Goal: Task Accomplishment & Management: Manage account settings

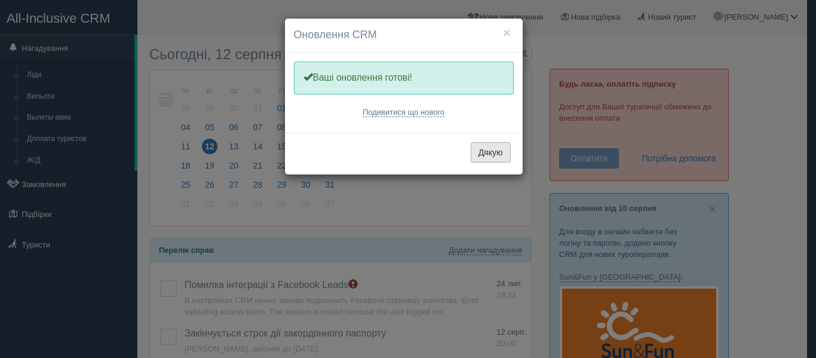
click at [500, 161] on button "Дякую" at bounding box center [491, 152] width 40 height 20
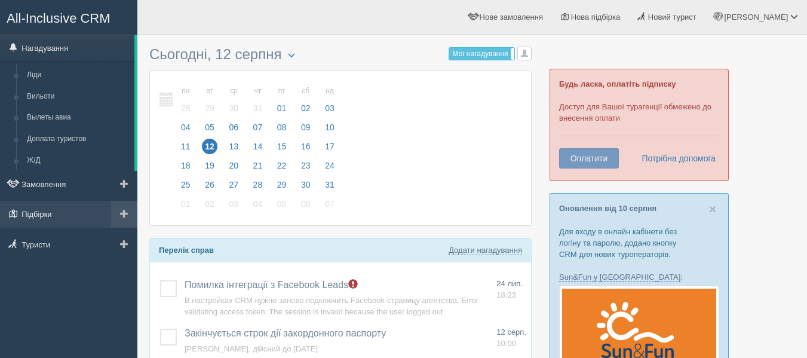
click at [41, 212] on link "Підбірки" at bounding box center [68, 214] width 137 height 26
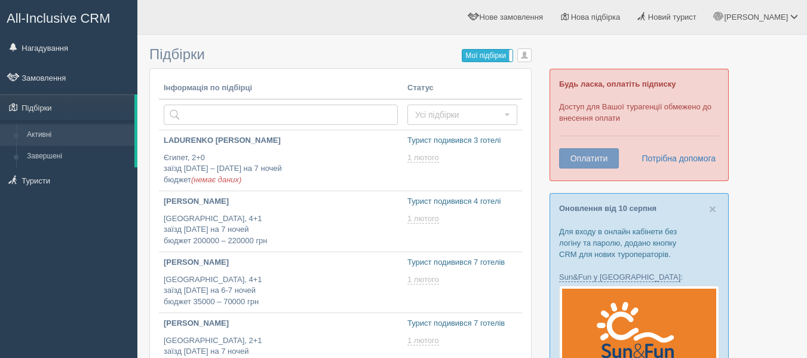
click at [479, 53] on label "Мої підбірки" at bounding box center [487, 56] width 50 height 12
type input "М"
type input "VITA SPOREVAYA"
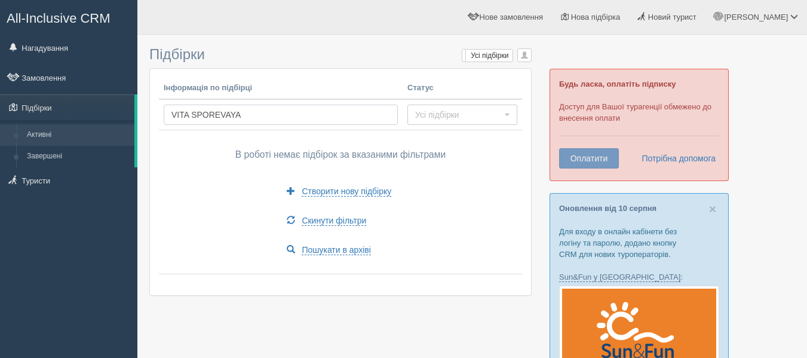
click at [259, 117] on input "VITA SPOREVAYA" at bounding box center [281, 115] width 234 height 20
type input "V"
type input "D"
type input "[PERSON_NAME]"
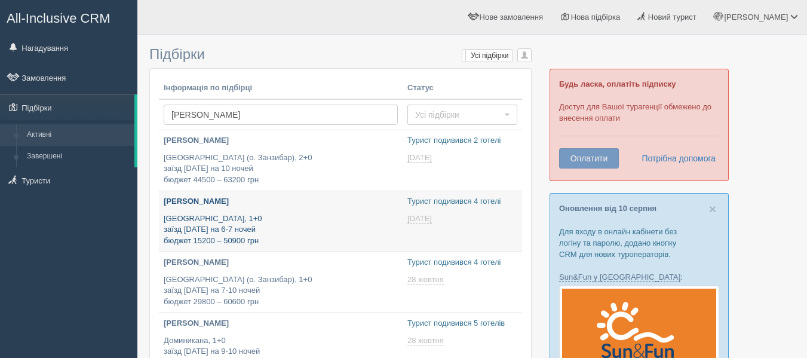
type input "[DATE] 16:15"
type input "2025-08-12 13:10"
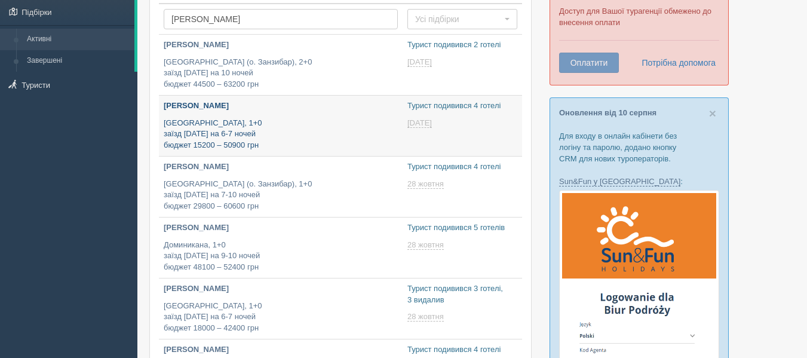
type input "2025-08-12 16:40"
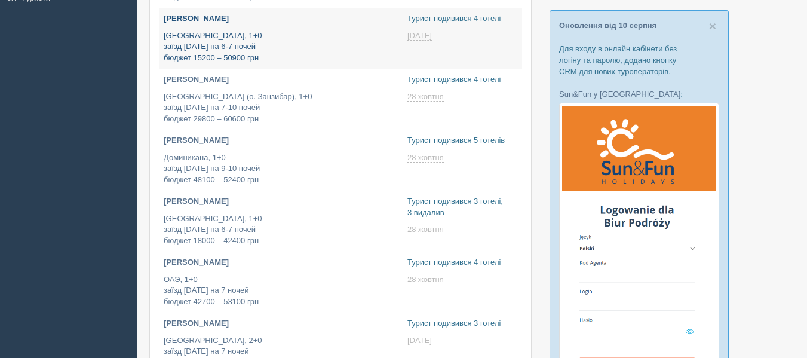
type input "2025-08-12 12:35"
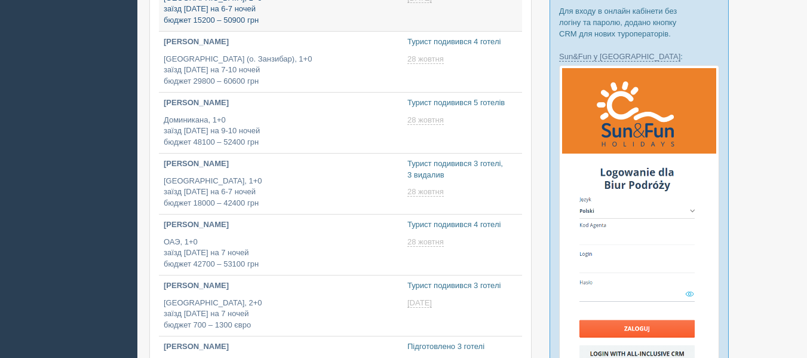
type input "[DATE] 12:00"
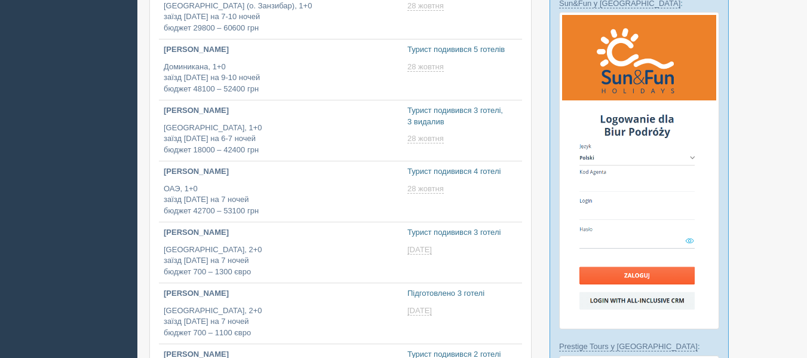
type input "[DATE] 18:45"
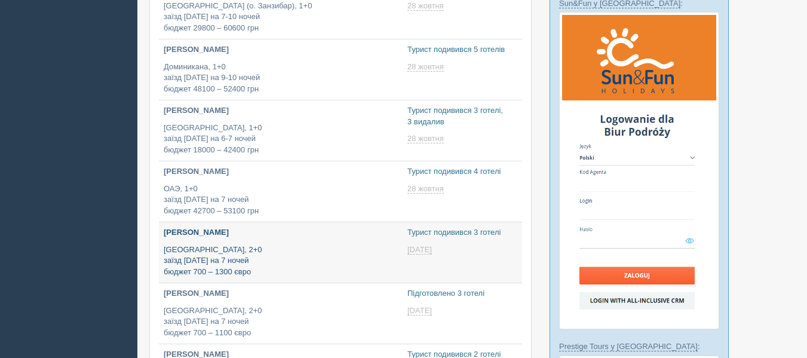
scroll to position [274, 0]
click at [308, 247] on p "Турция, 2+0 заїзд 20 жовтня на 7 ночей бюджет 700 – 1300 євро" at bounding box center [281, 260] width 234 height 33
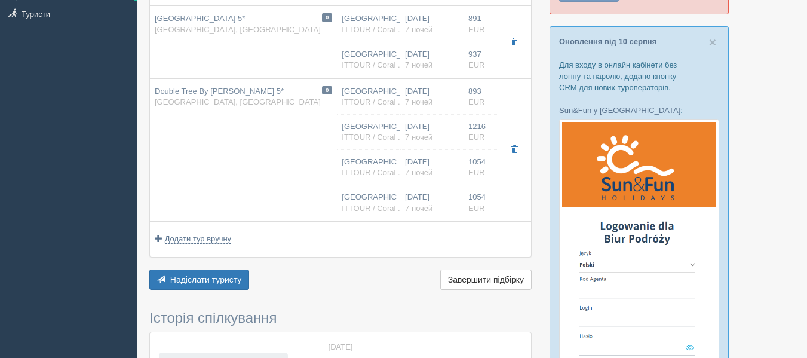
scroll to position [169, 0]
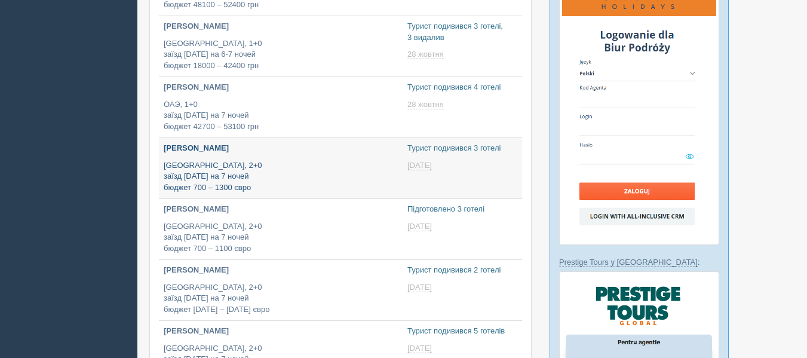
type input "[DATE] 18:30"
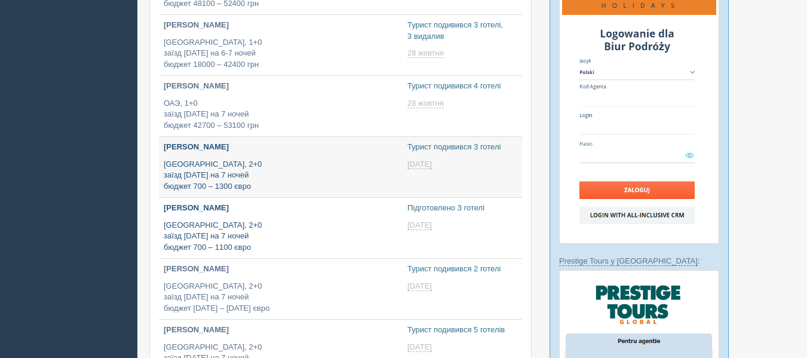
click at [263, 222] on p "Турция, 2+0 заїзд [DATE] на 7 ночей бюджет 700 – 1100 євро" at bounding box center [281, 236] width 234 height 33
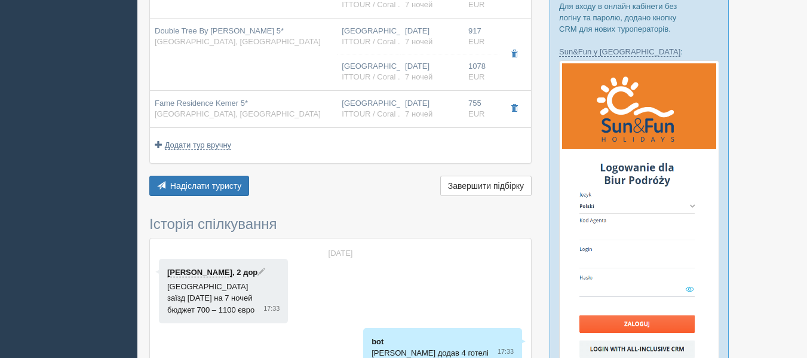
scroll to position [229, 0]
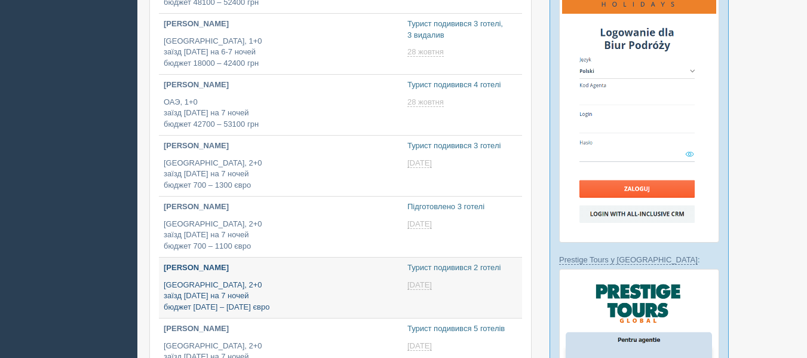
scroll to position [359, 0]
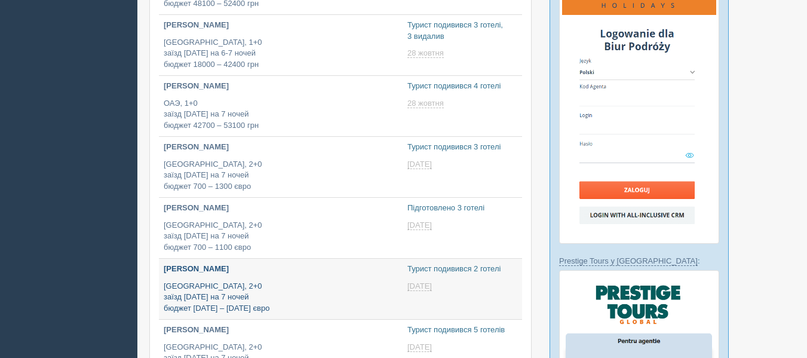
type input "[DATE] 14:10"
click at [280, 293] on p "Турция, 2+0 заїзд 24 жовтня на 7 ночей бюджет 1100 – 1500 євро" at bounding box center [281, 297] width 234 height 33
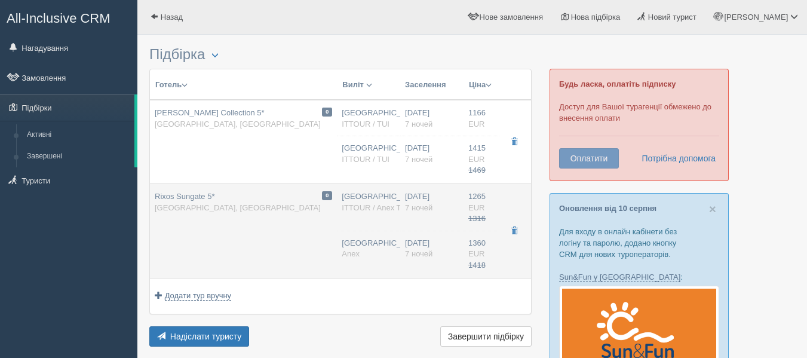
click at [258, 256] on td "0 Rixos Sungate 5* [GEOGRAPHIC_DATA], [GEOGRAPHIC_DATA]" at bounding box center [243, 230] width 187 height 94
type input "Rixos Sungate 5*"
type input "[URL][DOMAIN_NAME]"
type textarea "Lorem ips dolors a 1995 cons, adipiscin elitseddo eiusmodtemp i 8838 utla. Et d…"
type input "[GEOGRAPHIC_DATA]"
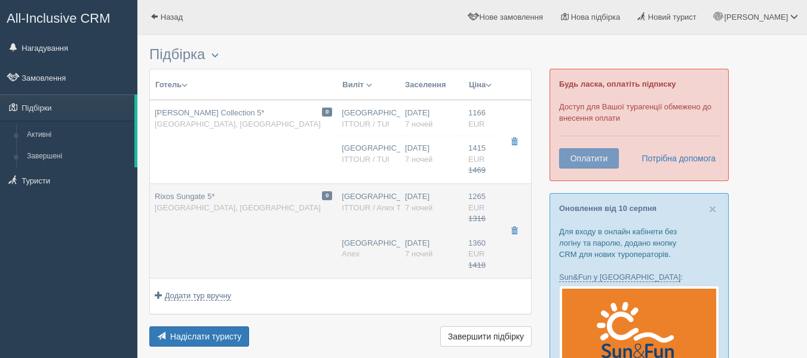
type input "Кемер"
type input "1265.00"
type input "1316.00"
type input "[GEOGRAPHIC_DATA]"
type input "23:30"
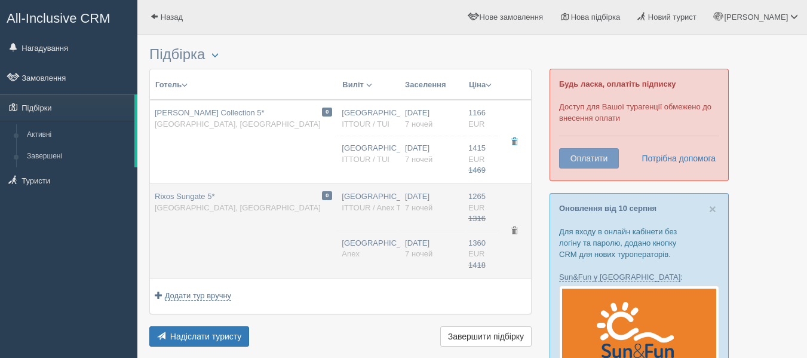
type input "02:55"
type input "23:00"
type input "00:30"
type input "7"
type input "standard room sea view"
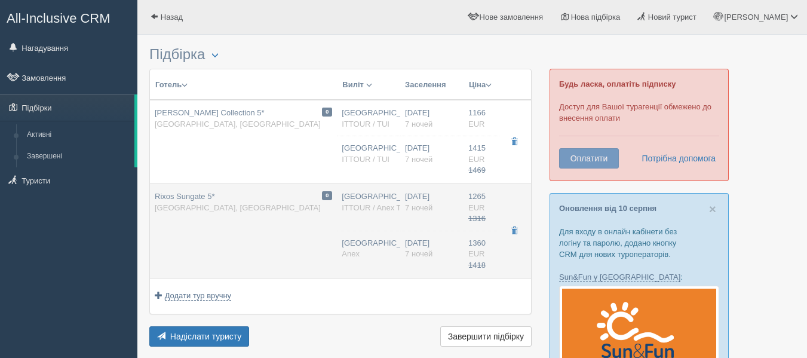
type input "AI"
type input "ITTOUR / Anex Tour"
type input "[URL][DOMAIN_NAME][DATE]"
type input "1360.00"
type input "1418.00"
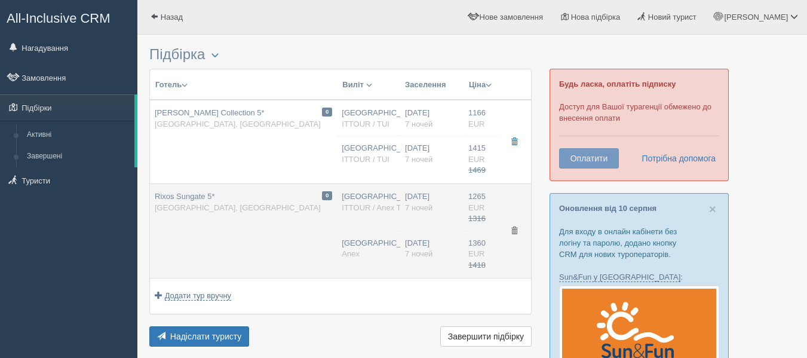
type input "[GEOGRAPHIC_DATA]"
type input "03:30"
type input "7"
type input "JACUZZI ROOM / 2 PAX"
type input "AI Все включено"
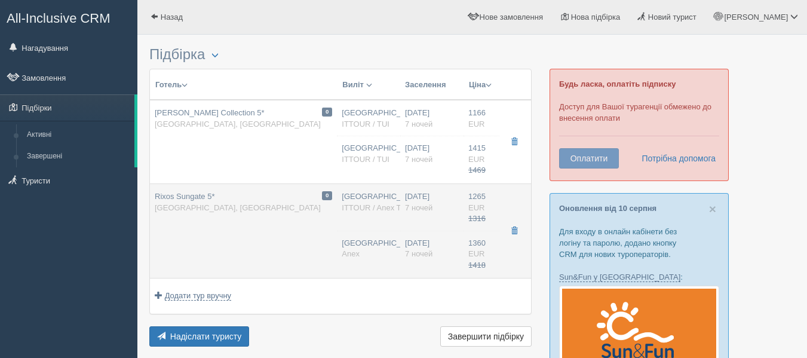
type input "Anex"
type input "[URL][DOMAIN_NAME]"
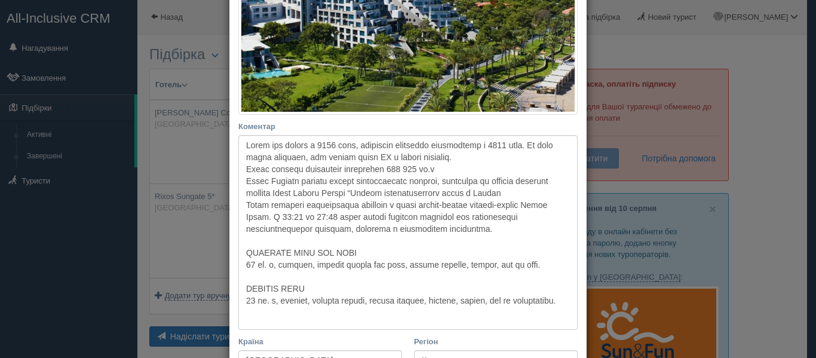
scroll to position [298, 0]
drag, startPoint x: 240, startPoint y: 141, endPoint x: 543, endPoint y: 224, distance: 314.1
click at [543, 224] on textarea "Коментар Основний опис Додатковий опис Закріпити Збережено Необхідно вказати на…" at bounding box center [407, 231] width 339 height 195
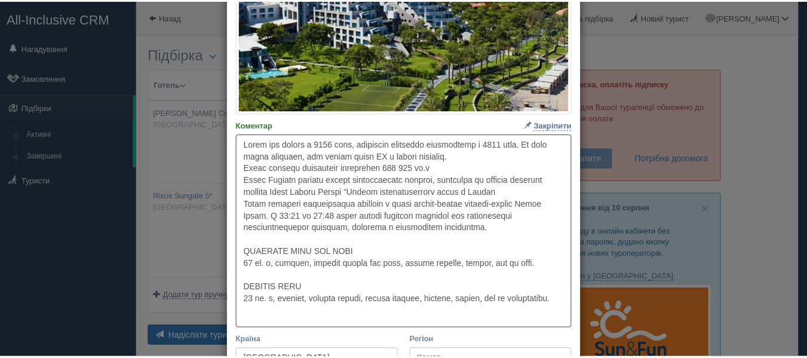
scroll to position [0, 0]
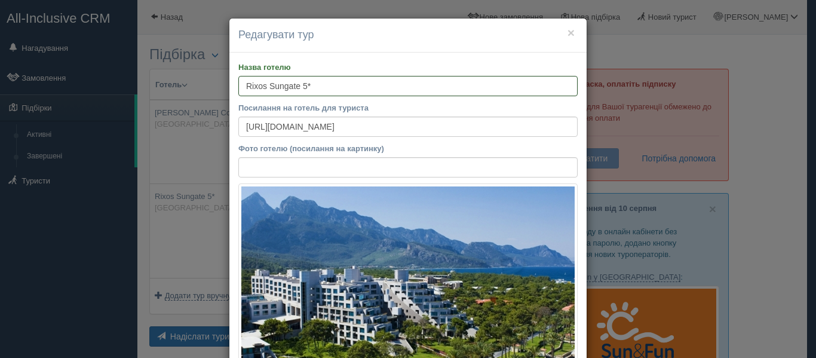
drag, startPoint x: 341, startPoint y: 89, endPoint x: 144, endPoint y: 91, distance: 197.2
click at [144, 91] on div "× Редагувати тур Назва готелю Rixos Sungate 5* Посилання на готель для туриста …" at bounding box center [408, 179] width 816 height 358
click at [563, 20] on div "× Редагувати тур" at bounding box center [407, 36] width 357 height 34
click at [568, 33] on button "×" at bounding box center [571, 32] width 7 height 13
